Goal: Use online tool/utility: Utilize a website feature to perform a specific function

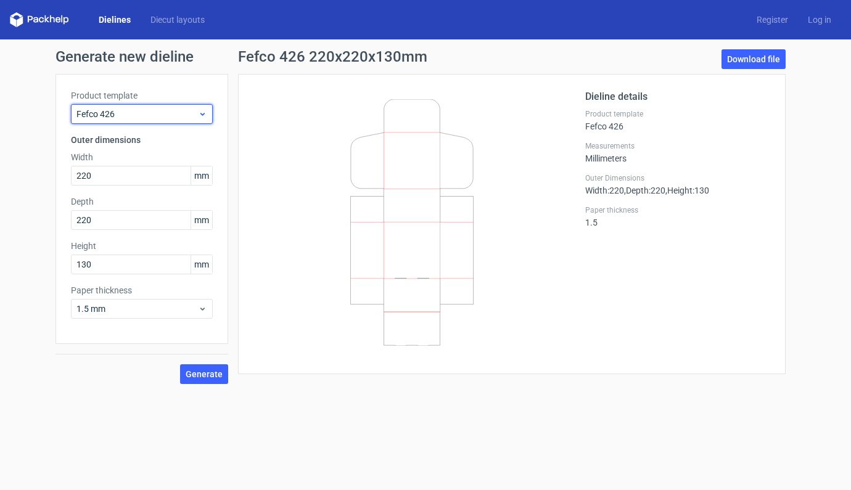
click at [200, 109] on icon at bounding box center [202, 114] width 9 height 10
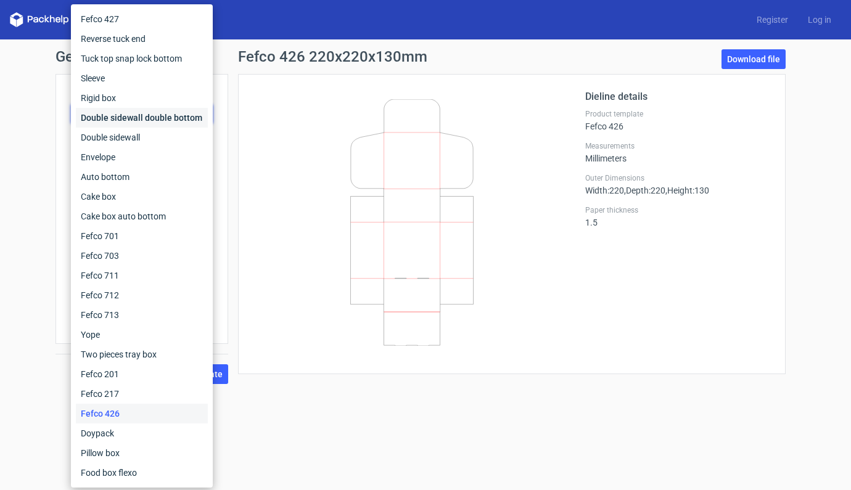
click at [200, 109] on div "Double sidewall double bottom" at bounding box center [142, 118] width 132 height 20
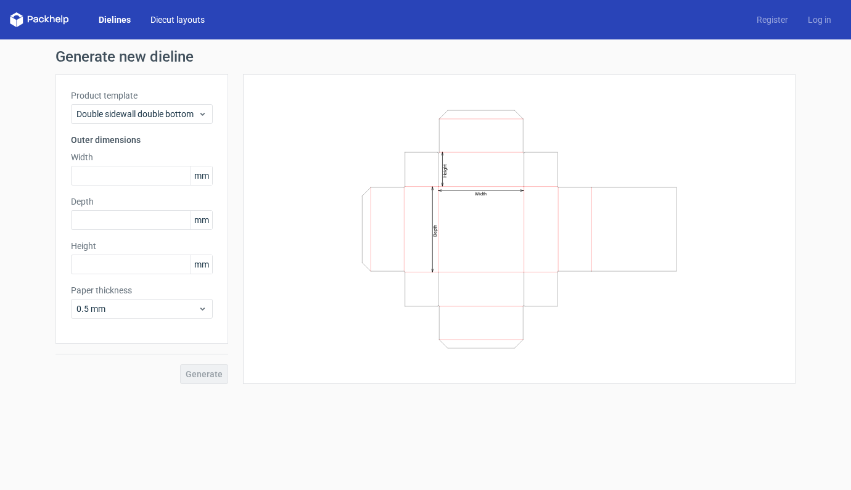
click at [195, 20] on link "Diecut layouts" at bounding box center [178, 20] width 74 height 12
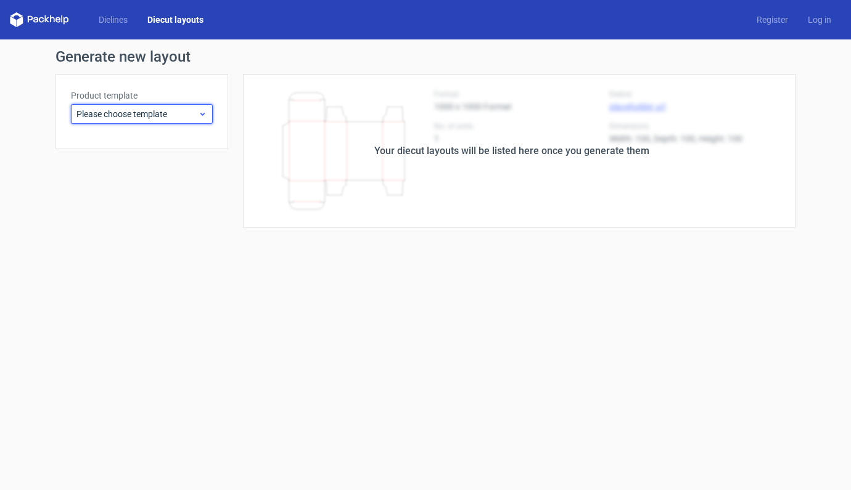
click at [210, 117] on div "Please choose template" at bounding box center [142, 114] width 142 height 20
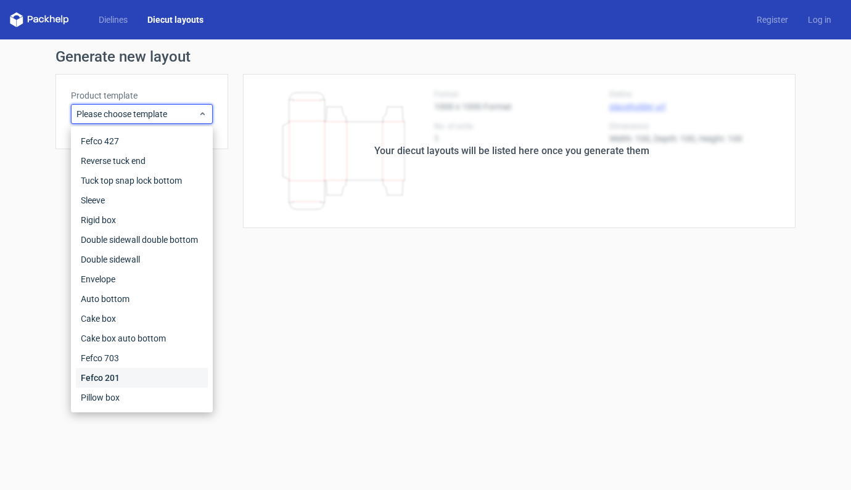
click at [109, 380] on div "Fefco 201" at bounding box center [142, 378] width 132 height 20
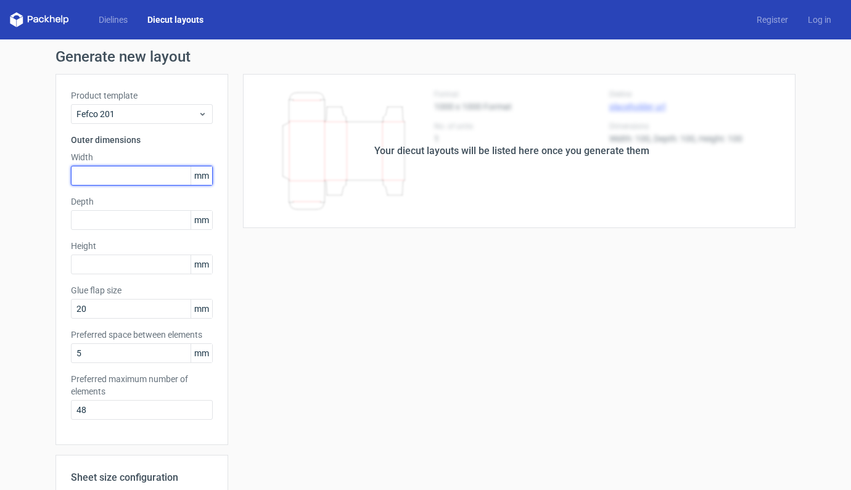
click at [107, 177] on input "text" at bounding box center [142, 176] width 142 height 20
type input "220"
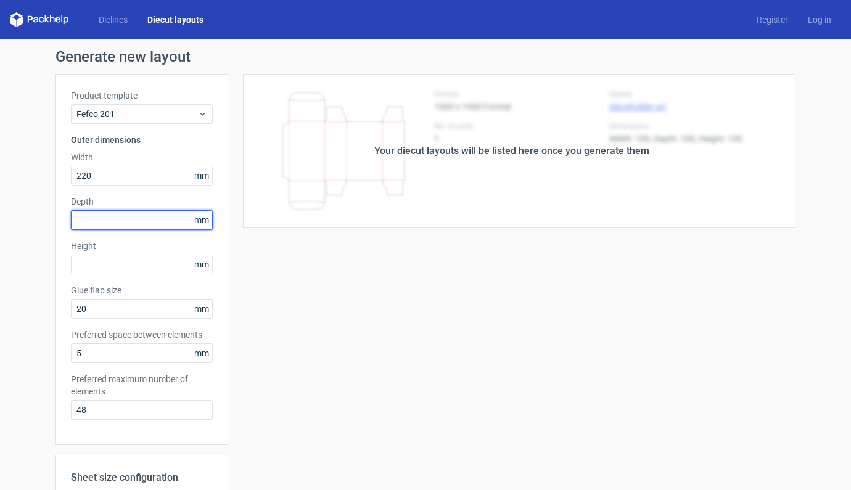
click at [120, 220] on input "text" at bounding box center [142, 220] width 142 height 20
type input "220"
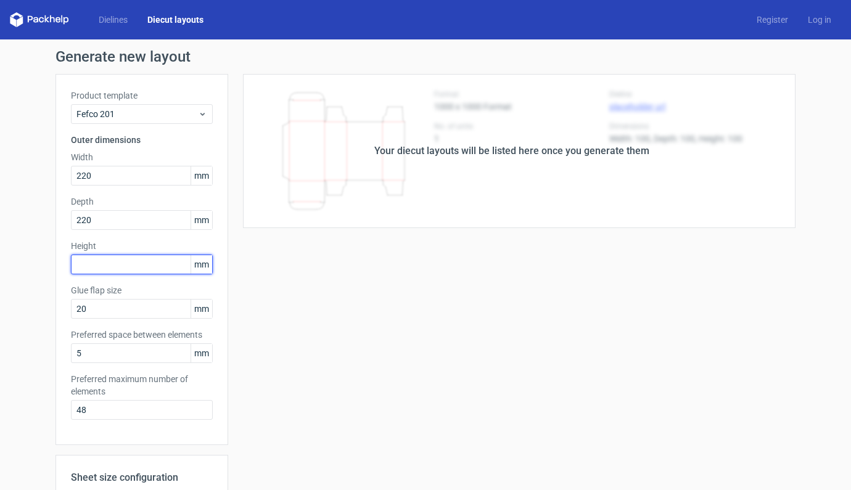
click at [128, 260] on input "text" at bounding box center [142, 265] width 142 height 20
type input "180"
click at [329, 318] on div "Your diecut layouts will be listed here once you generate them Height Depth Wid…" at bounding box center [511, 386] width 567 height 625
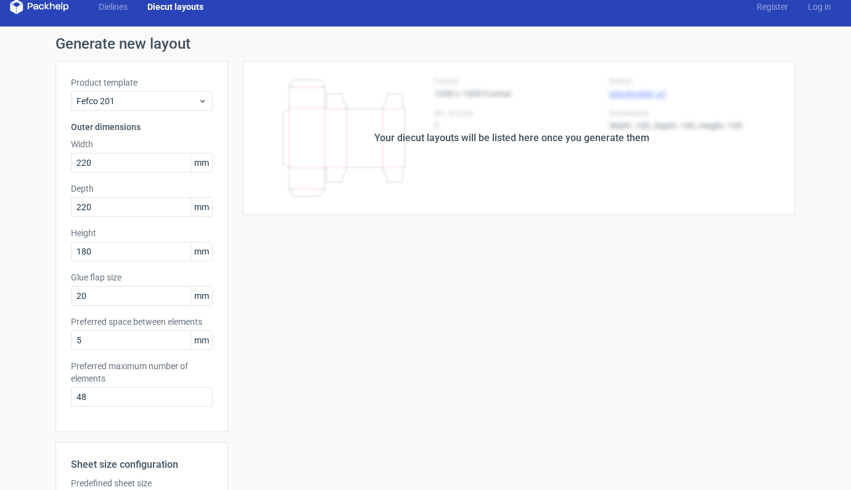
scroll to position [218, 0]
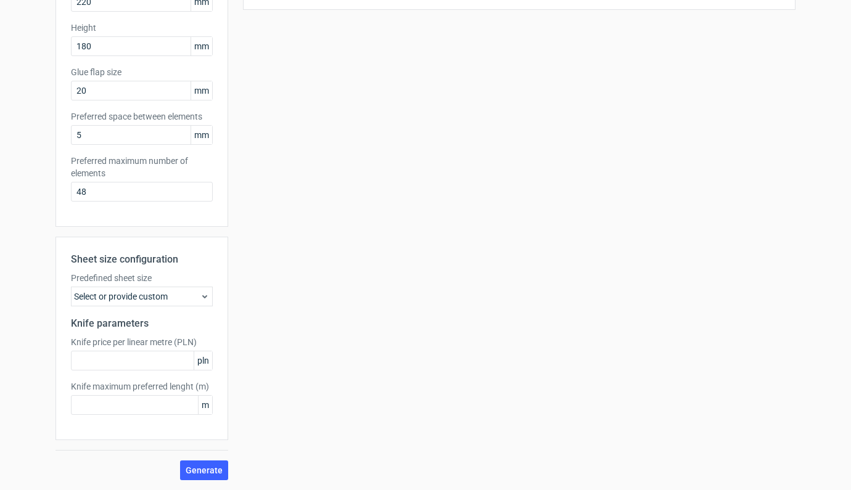
click at [202, 296] on use at bounding box center [204, 296] width 5 height 3
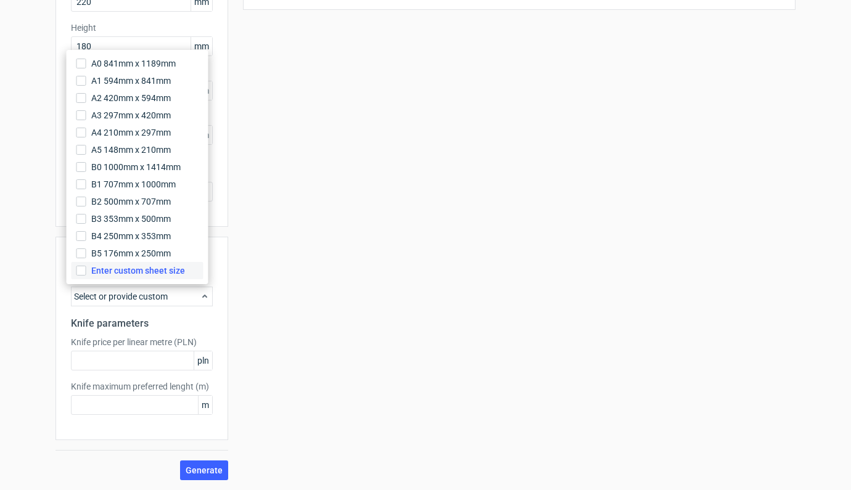
click at [165, 269] on span "Enter custom sheet size" at bounding box center [138, 271] width 94 height 12
click at [86, 269] on input "Enter custom sheet size" at bounding box center [81, 271] width 10 height 10
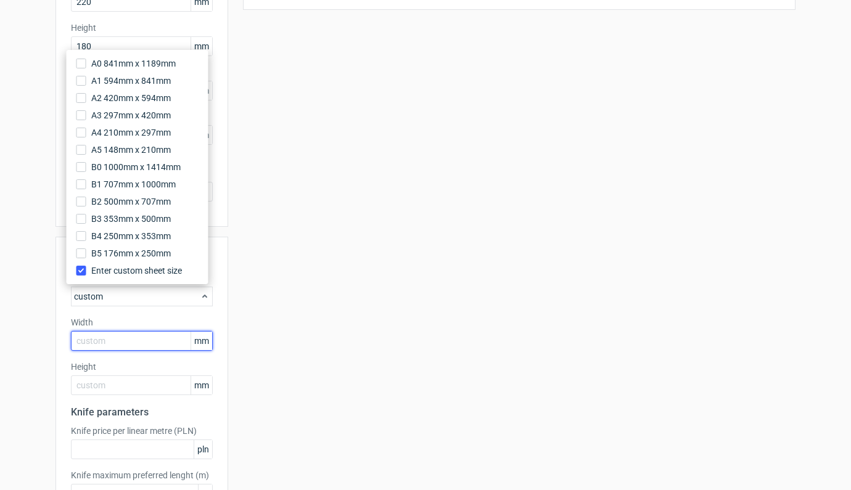
click at [142, 340] on input "text" at bounding box center [142, 341] width 142 height 20
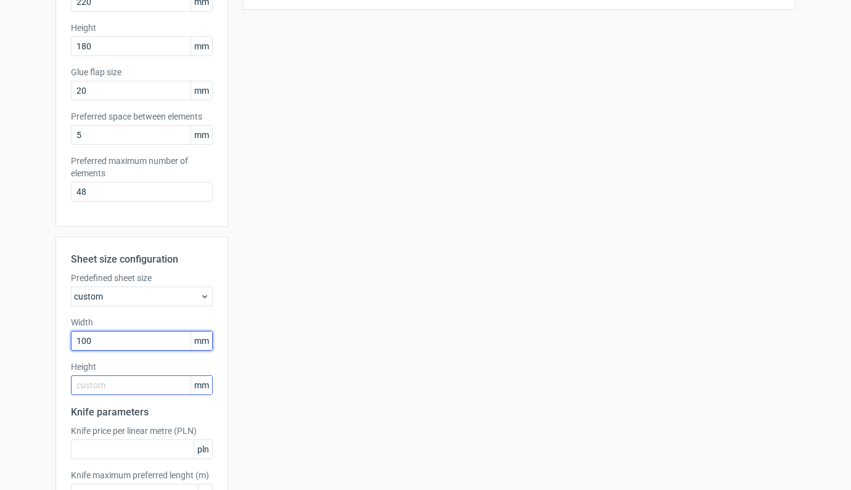
type input "1000"
click at [165, 385] on input "text" at bounding box center [142, 385] width 142 height 20
type input "700"
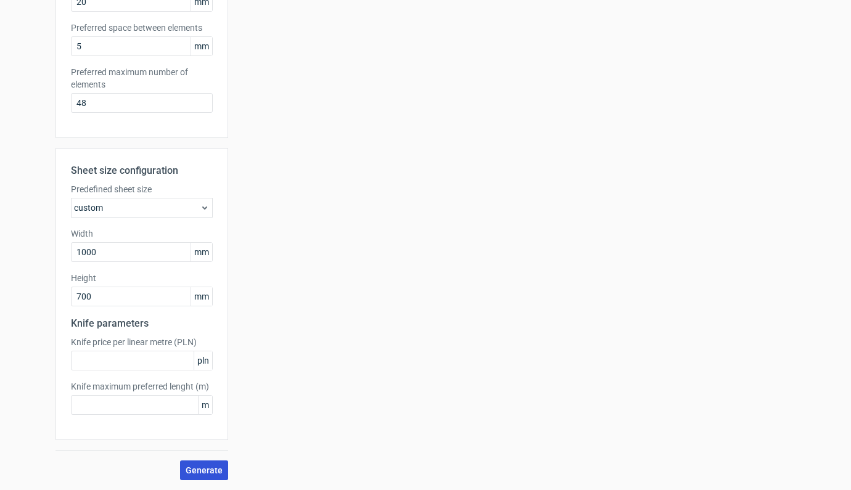
click at [199, 469] on span "Generate" at bounding box center [204, 470] width 37 height 9
click at [200, 210] on icon at bounding box center [205, 208] width 10 height 10
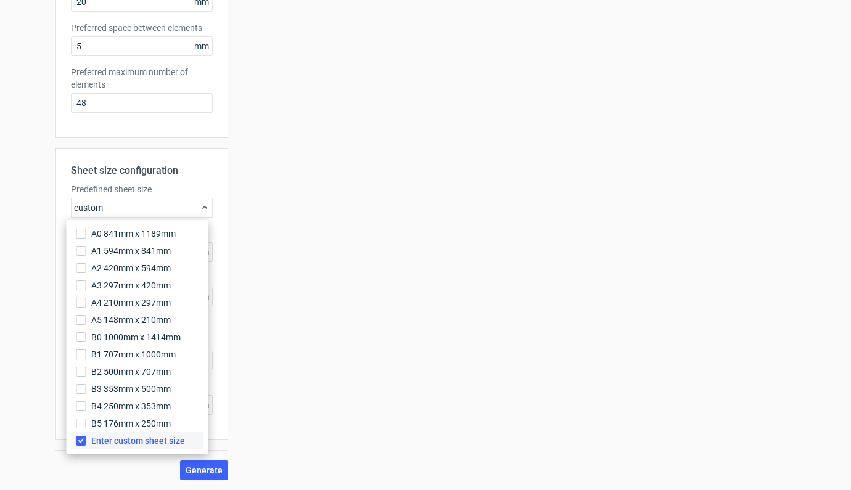
click at [84, 441] on input "Enter custom sheet size" at bounding box center [81, 441] width 10 height 10
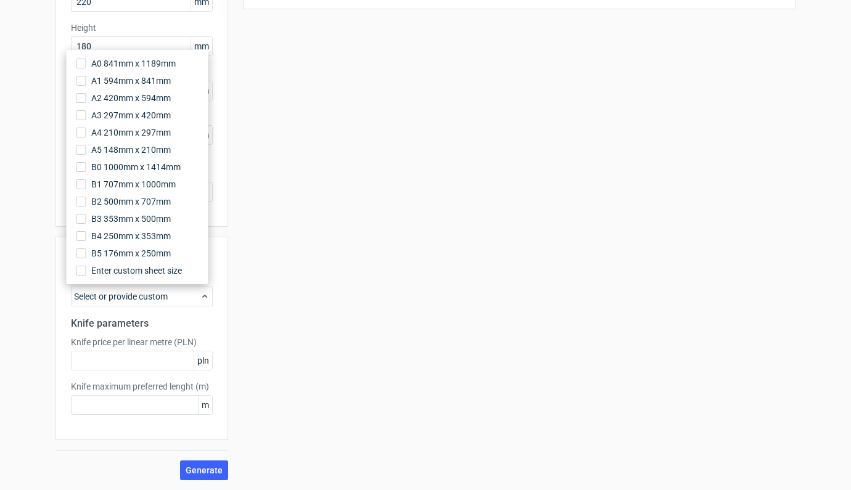
scroll to position [218, 0]
click at [211, 469] on span "Generate" at bounding box center [204, 470] width 37 height 9
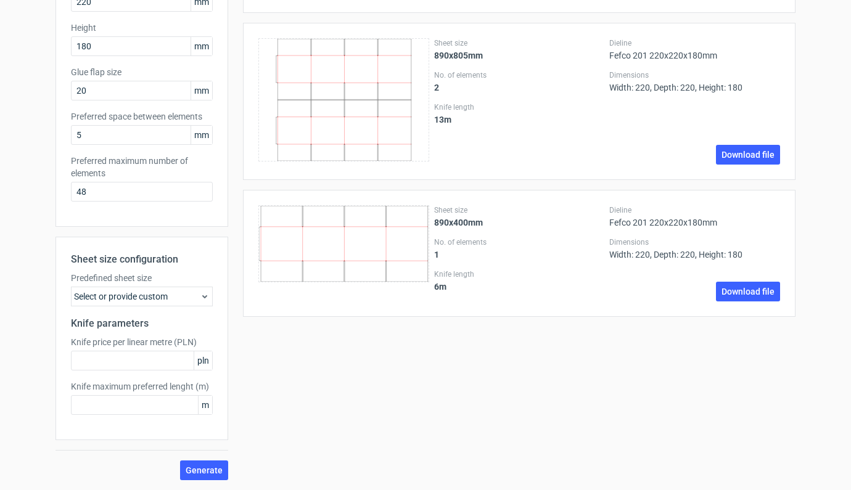
scroll to position [0, 0]
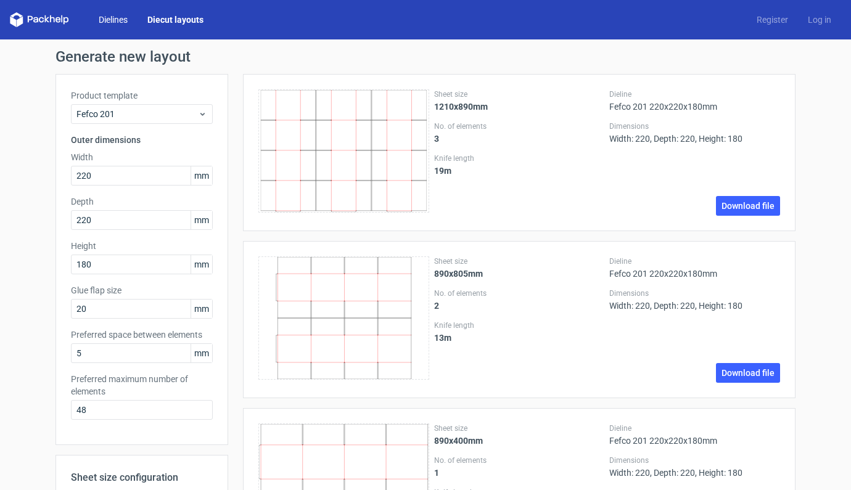
click at [116, 17] on link "Dielines" at bounding box center [113, 20] width 49 height 12
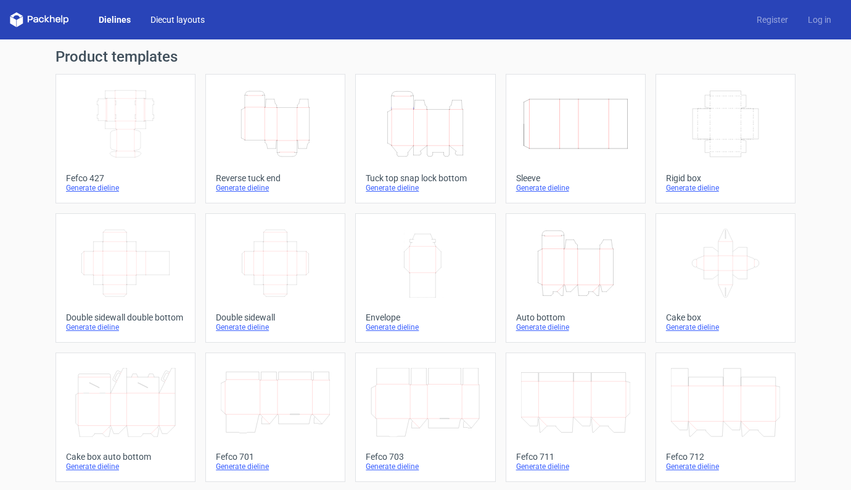
click at [178, 21] on link "Diecut layouts" at bounding box center [178, 20] width 74 height 12
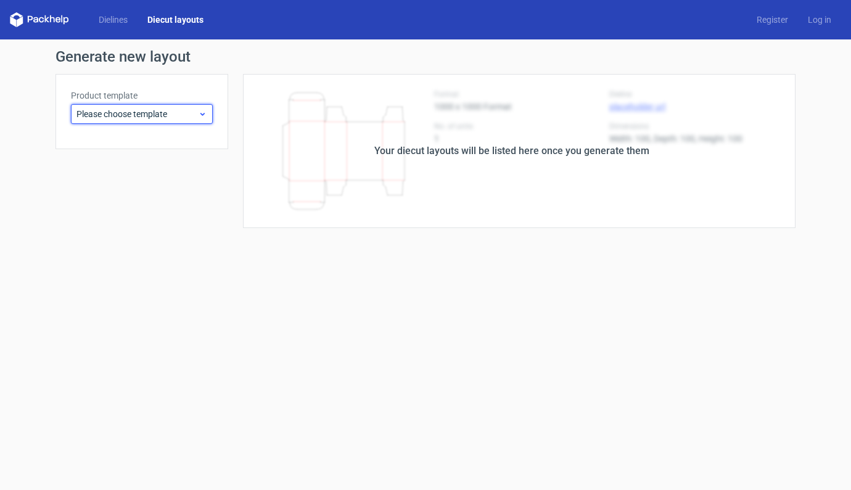
click at [169, 113] on span "Please choose template" at bounding box center [136, 114] width 121 height 12
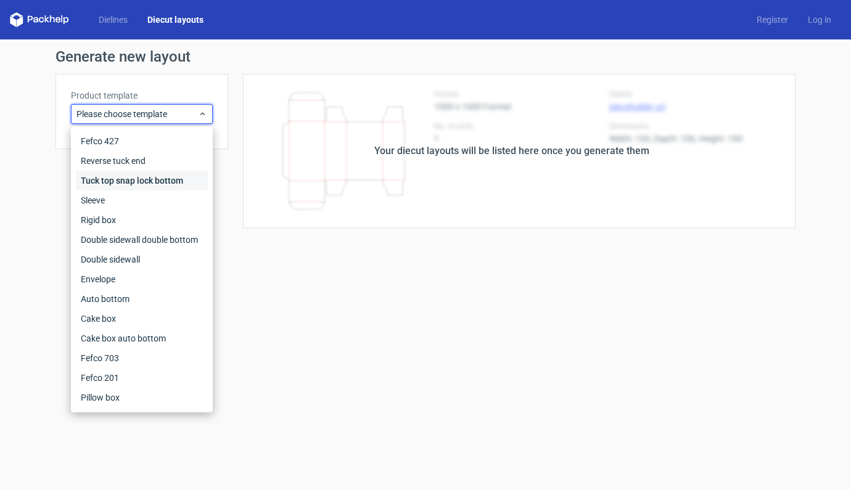
click at [157, 181] on div "Tuck top snap lock bottom" at bounding box center [142, 181] width 132 height 20
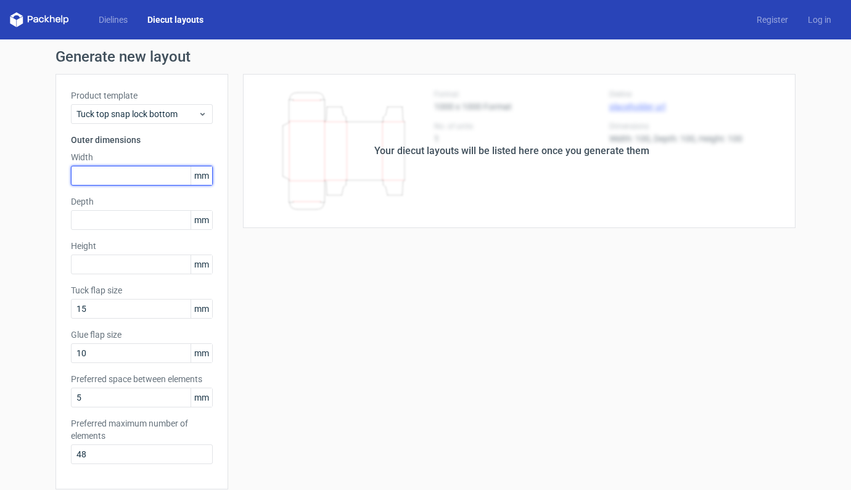
click at [119, 176] on input "text" at bounding box center [142, 176] width 142 height 20
type input "220"
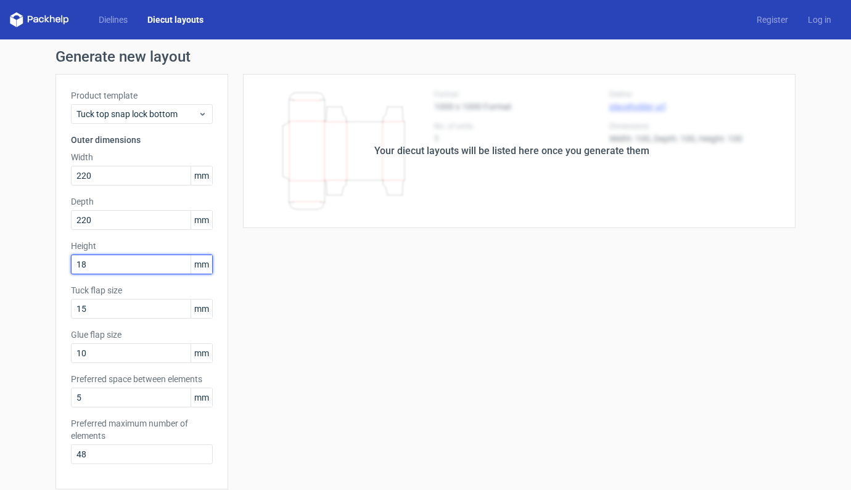
type input "180"
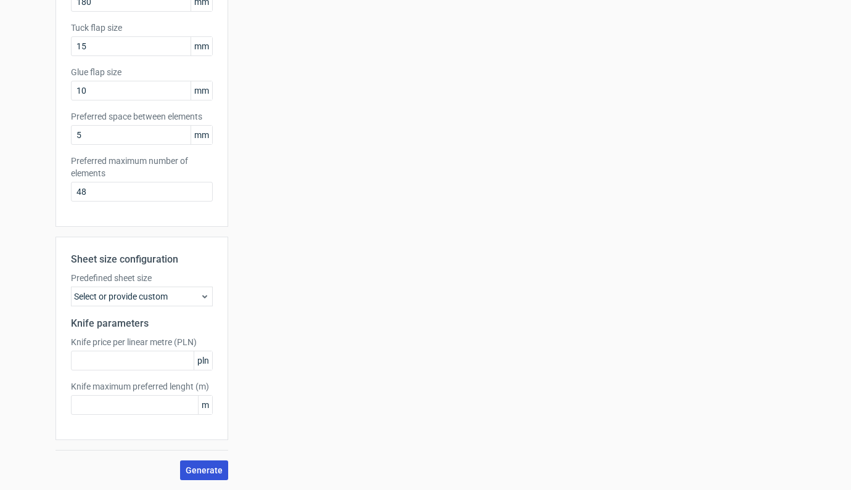
click at [205, 470] on span "Generate" at bounding box center [204, 470] width 37 height 9
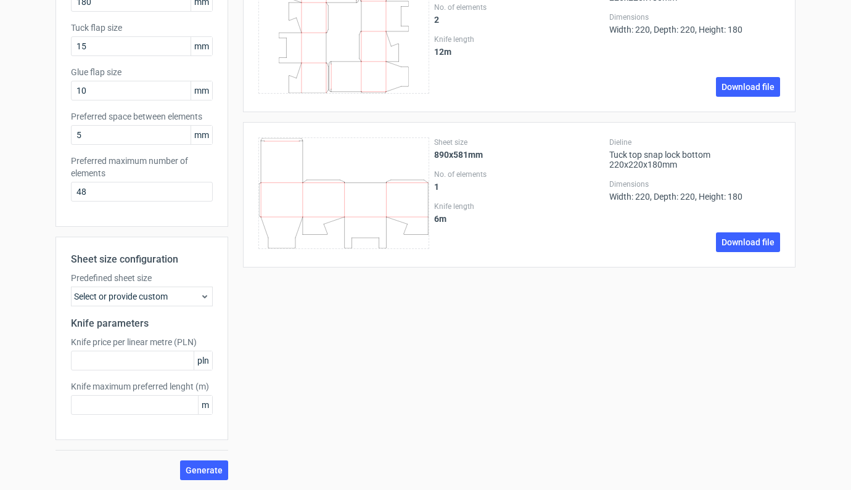
click at [345, 183] on icon at bounding box center [343, 193] width 171 height 112
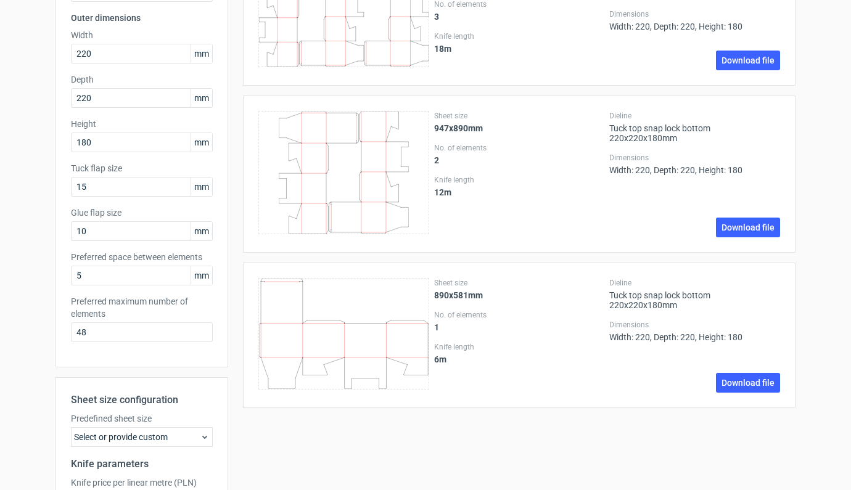
scroll to position [136, 0]
